Goal: Check status: Check status

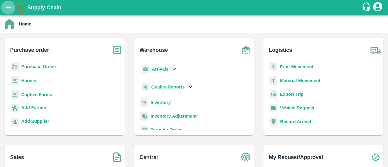
click at [9, 5] on icon "open drawer" at bounding box center [8, 7] width 7 height 7
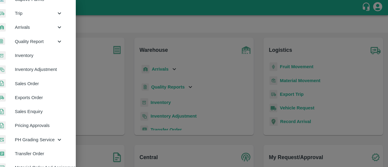
scroll to position [89, 8]
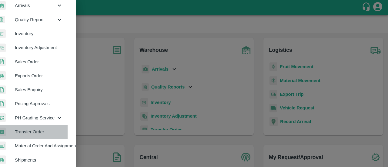
click at [31, 129] on span "Transfer Order" at bounding box center [39, 131] width 48 height 7
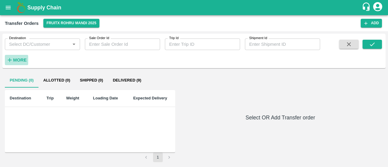
click at [22, 59] on strong "More" at bounding box center [20, 60] width 14 height 5
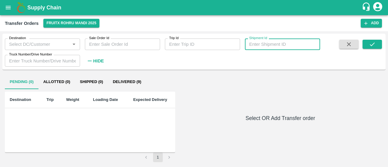
click at [252, 44] on input "Shipment Id" at bounding box center [282, 44] width 75 height 12
paste input "354970"
type input "354970"
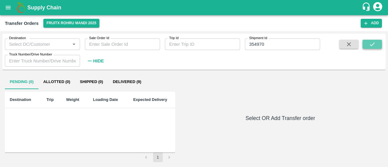
click at [372, 44] on icon "submit" at bounding box center [372, 44] width 7 height 7
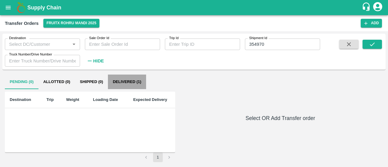
click at [122, 79] on button "Delivered (1)" at bounding box center [127, 81] width 38 height 15
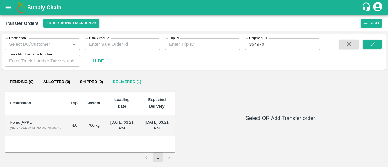
click at [22, 120] on div "Rohru[APPL]" at bounding box center [35, 123] width 51 height 6
